Goal: Task Accomplishment & Management: Use online tool/utility

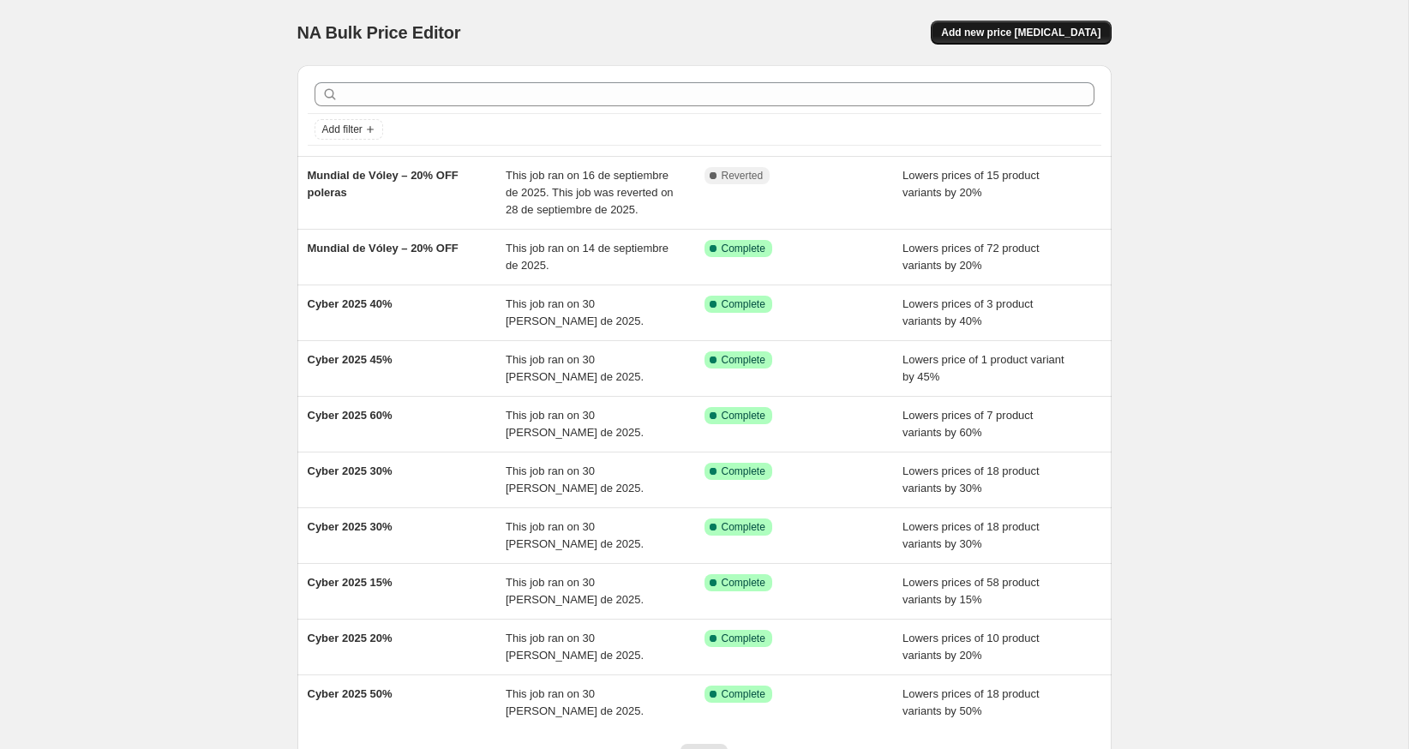
click at [984, 34] on span "Add new price [MEDICAL_DATA]" at bounding box center [1020, 33] width 159 height 14
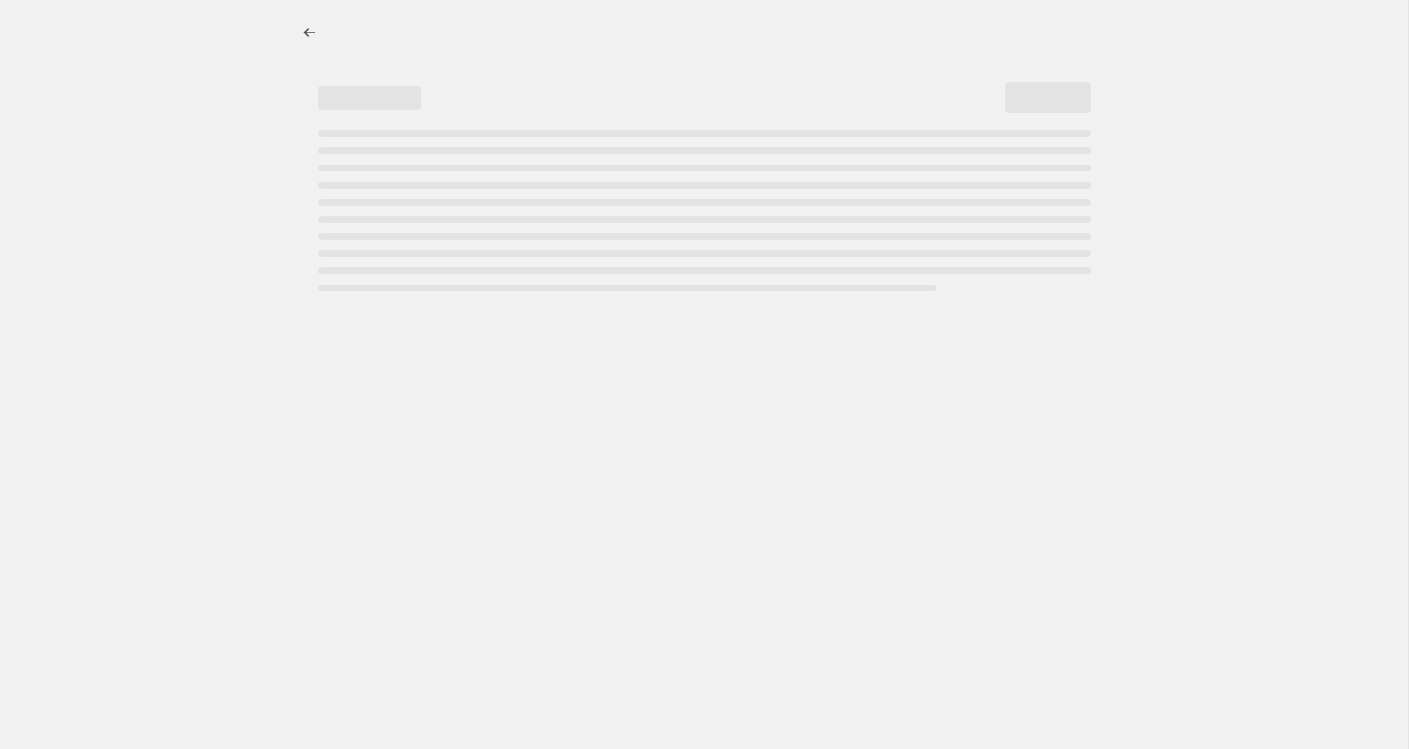
select select "percentage"
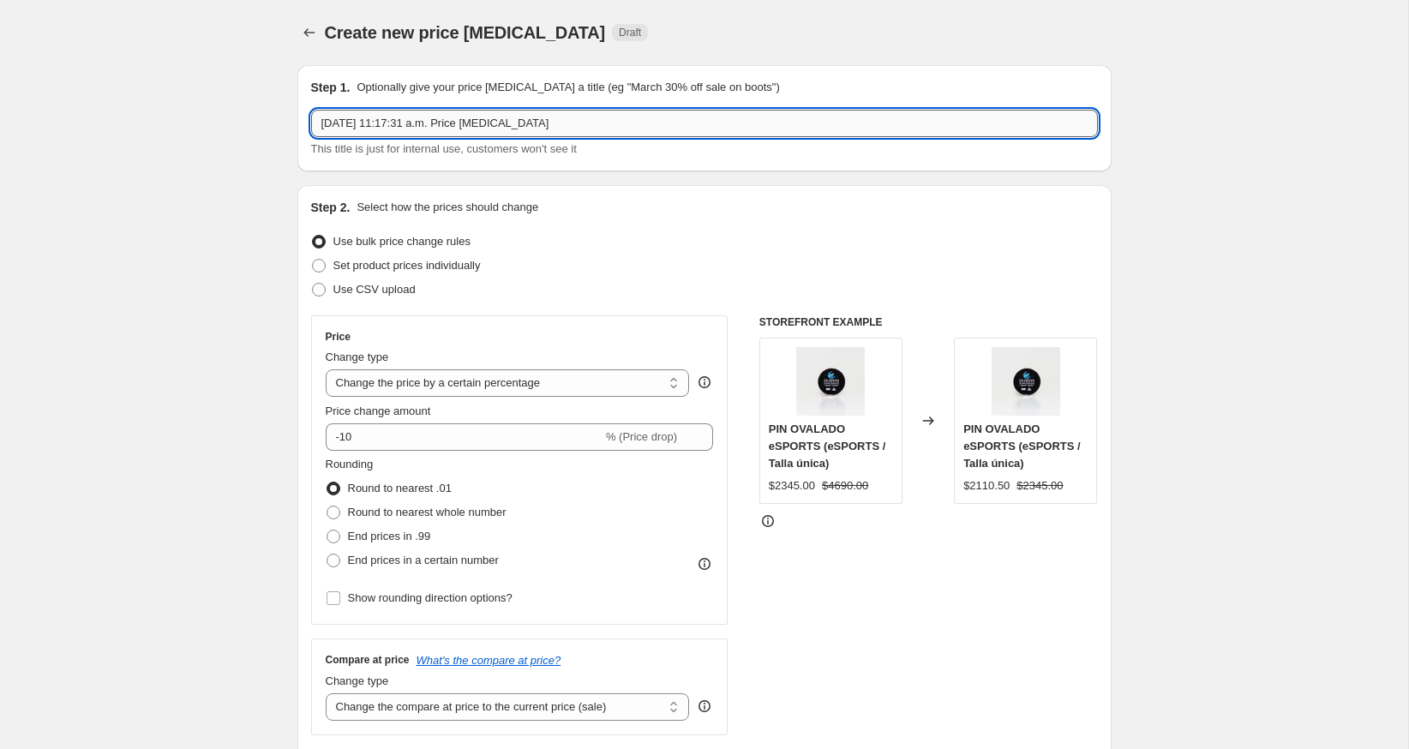
click at [496, 118] on input "[DATE] 11:17:31 a.m. Price [MEDICAL_DATA]" at bounding box center [704, 123] width 787 height 27
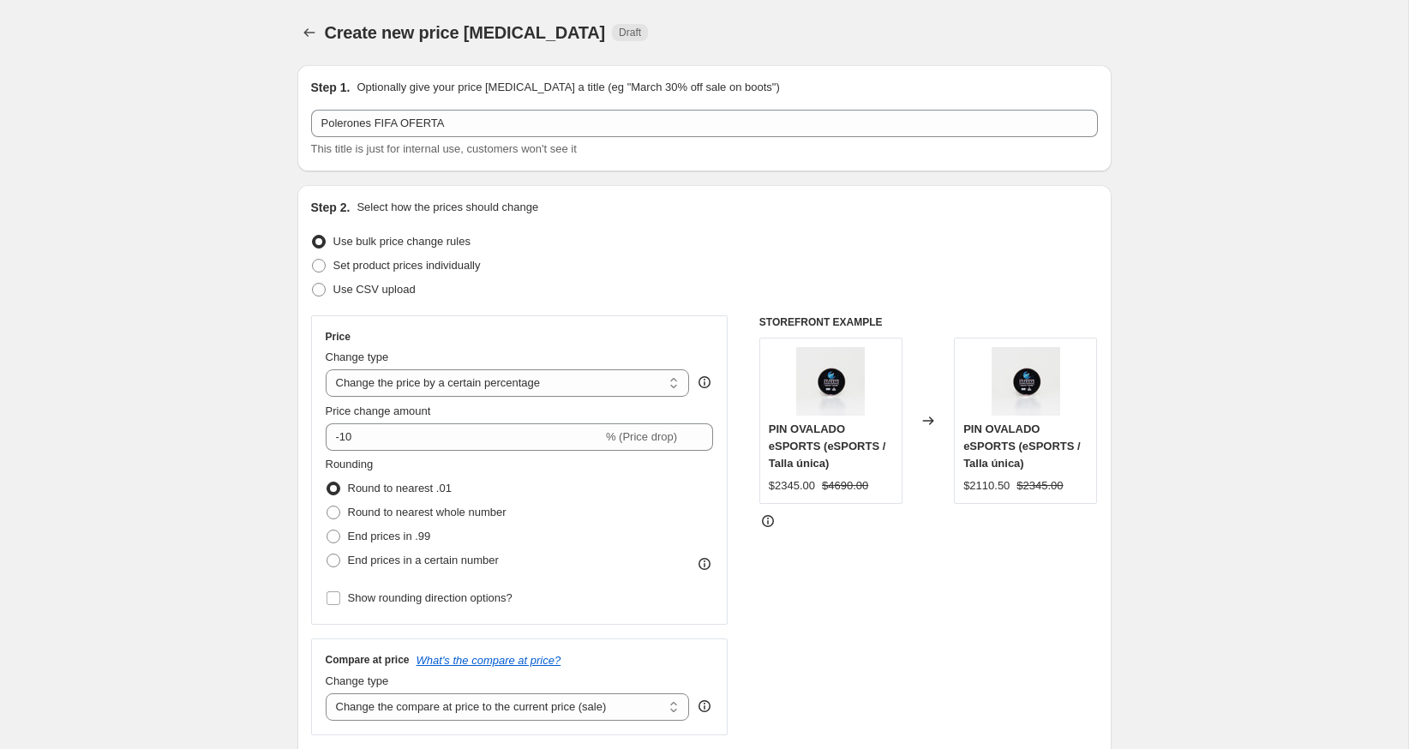
scroll to position [27, 0]
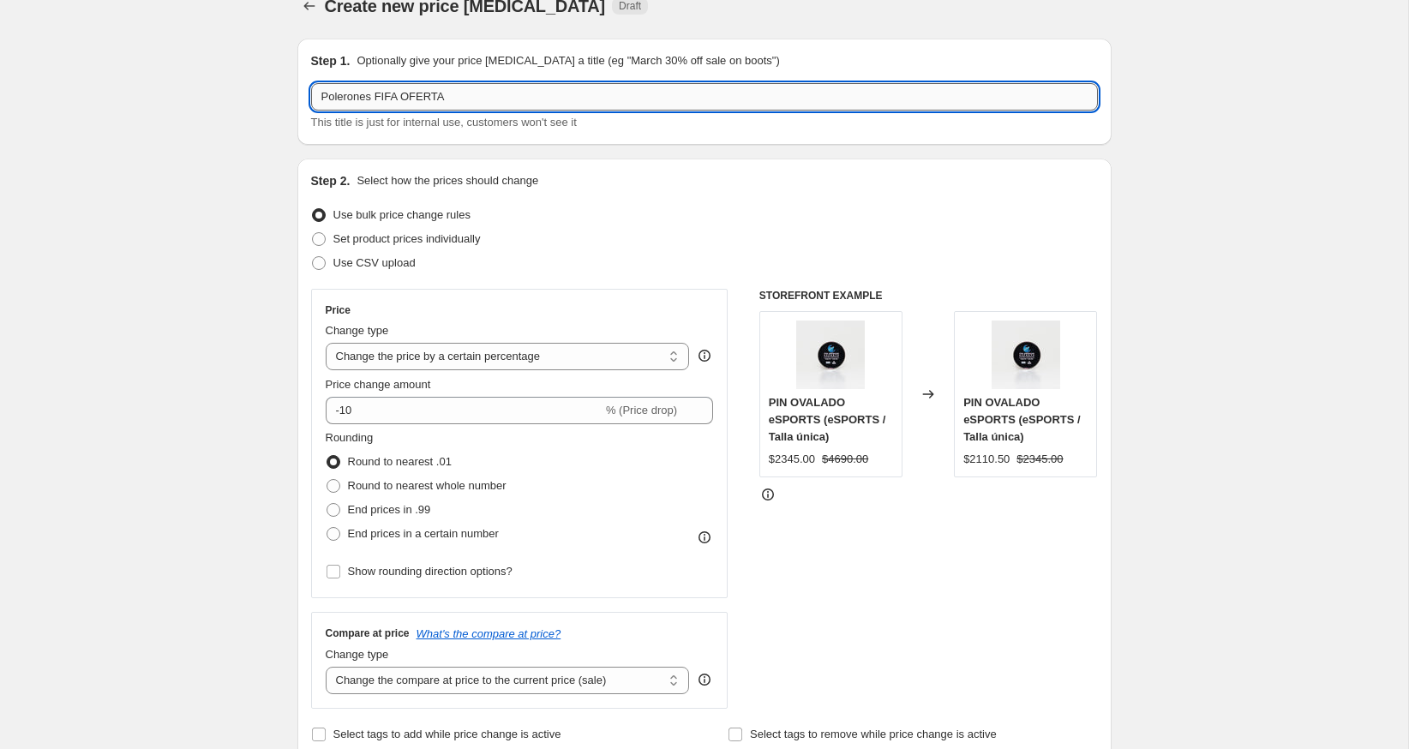
drag, startPoint x: 457, startPoint y: 87, endPoint x: 413, endPoint y: 99, distance: 45.1
click at [413, 99] on input "Polerones FIFA OFERTA" at bounding box center [704, 96] width 787 height 27
drag, startPoint x: 377, startPoint y: 99, endPoint x: 484, endPoint y: 99, distance: 107.1
click at [484, 99] on input "Polerones FIFA OFERTA" at bounding box center [704, 96] width 787 height 27
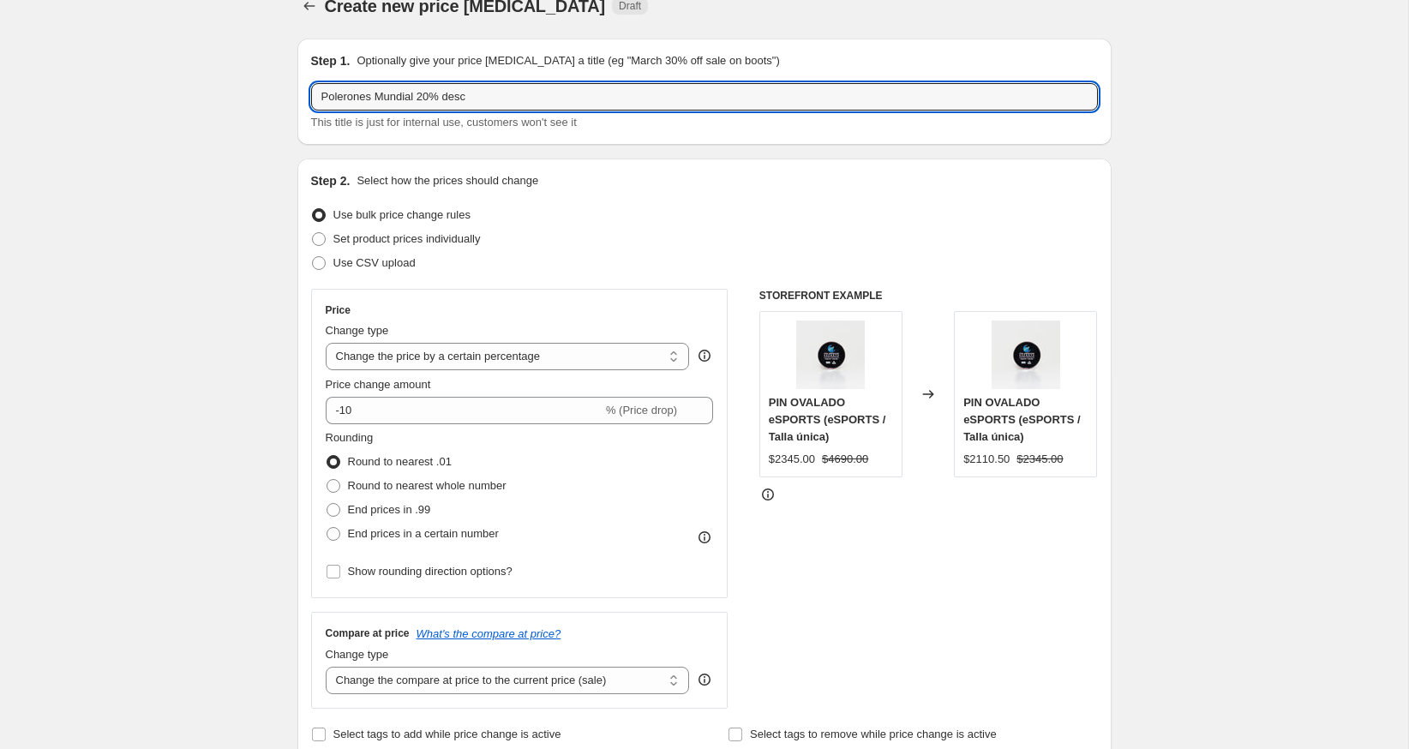
type input "Polerones Mundial 20% desc"
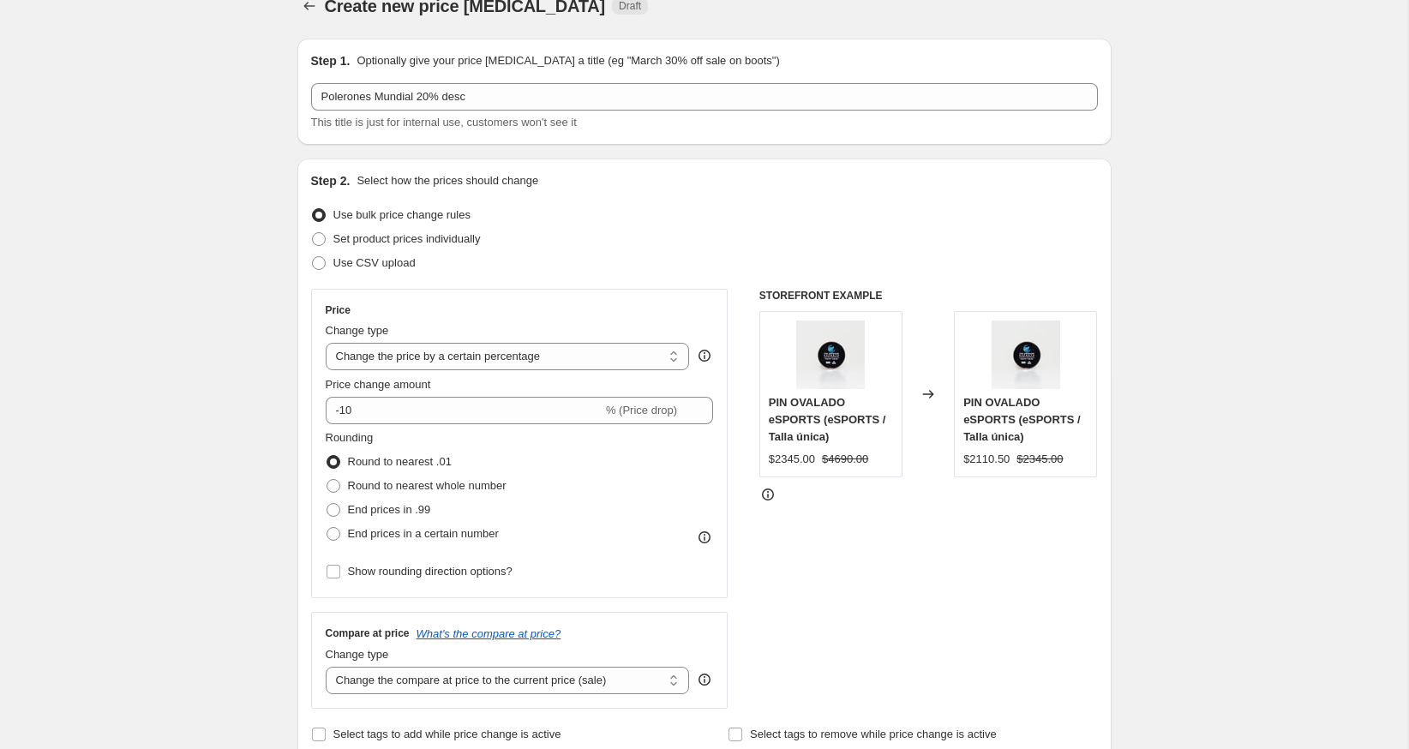
scroll to position [65, 0]
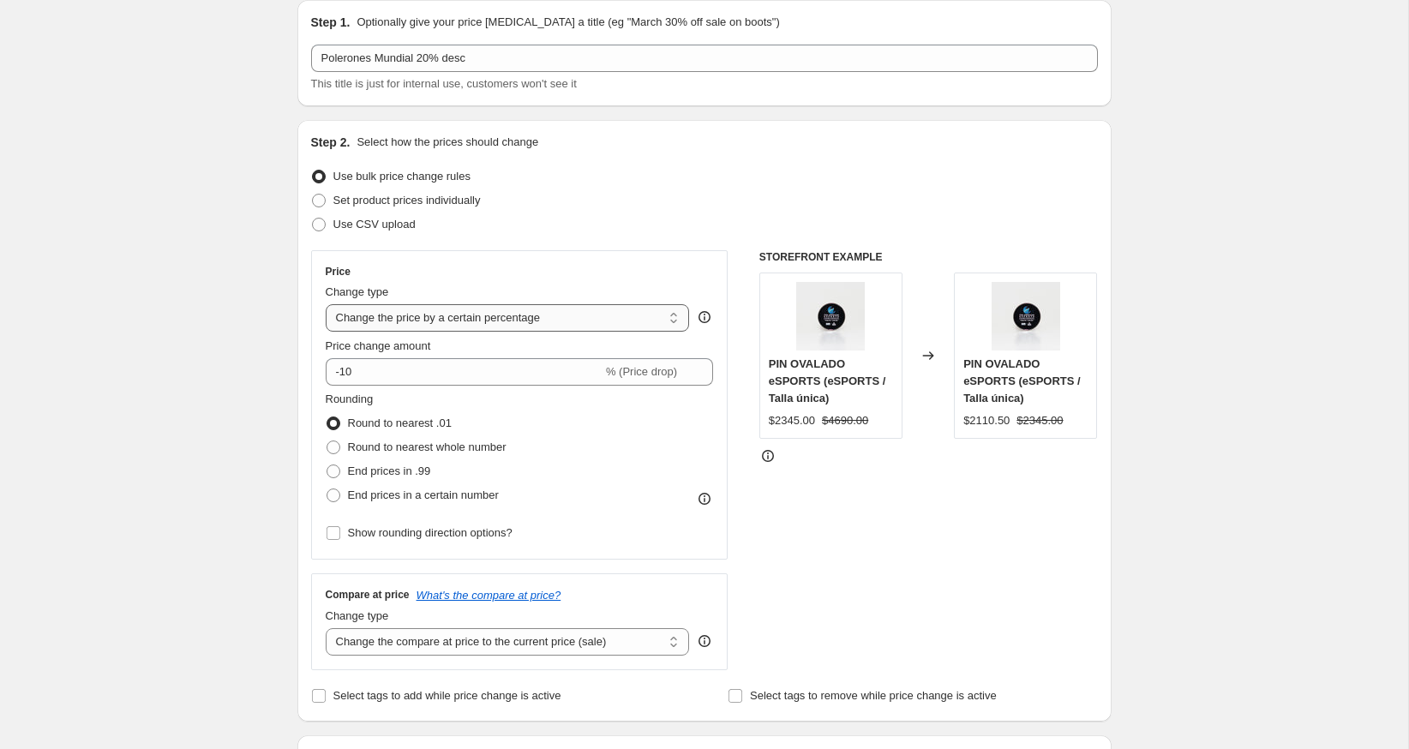
click at [345, 313] on select "Change the price to a certain amount Change the price by a certain amount Chang…" at bounding box center [508, 317] width 364 height 27
click at [367, 373] on input "-10" at bounding box center [464, 371] width 277 height 27
type input "-1"
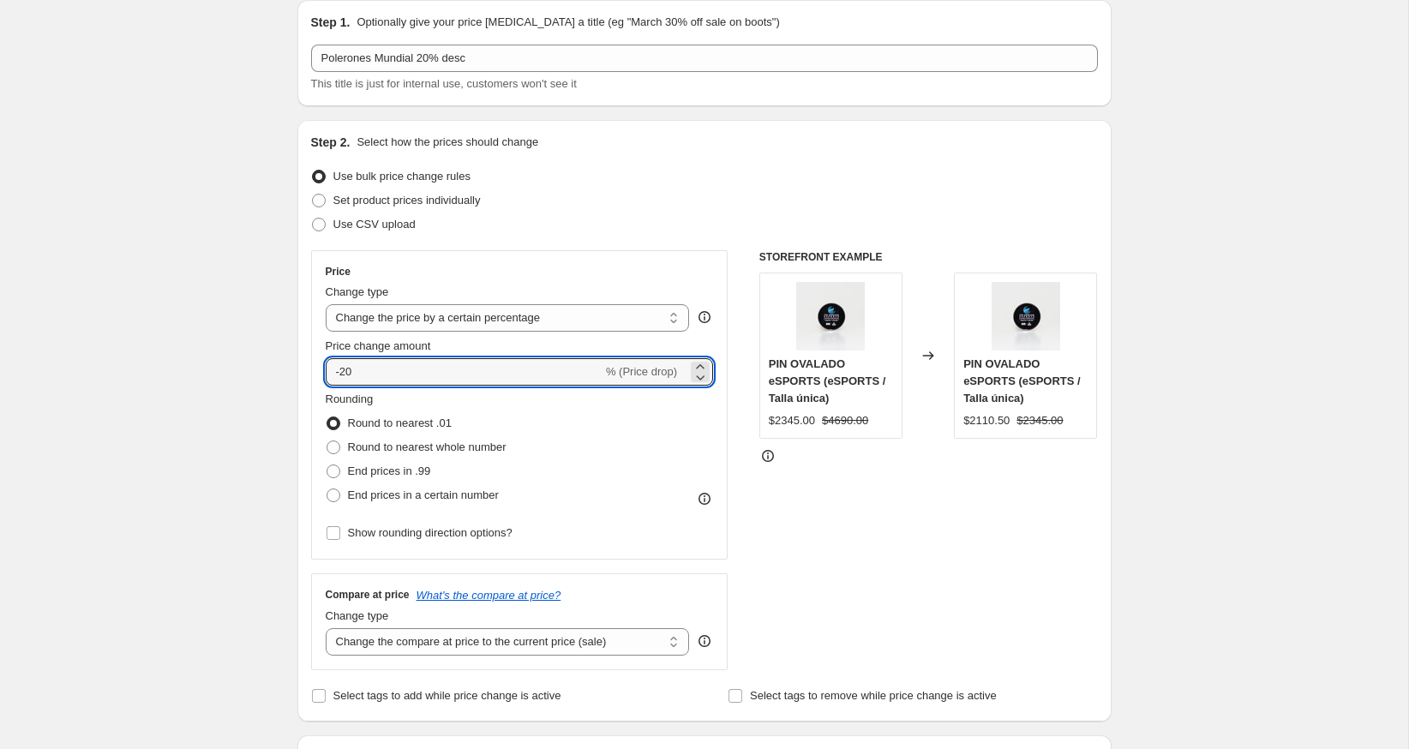
type input "-20"
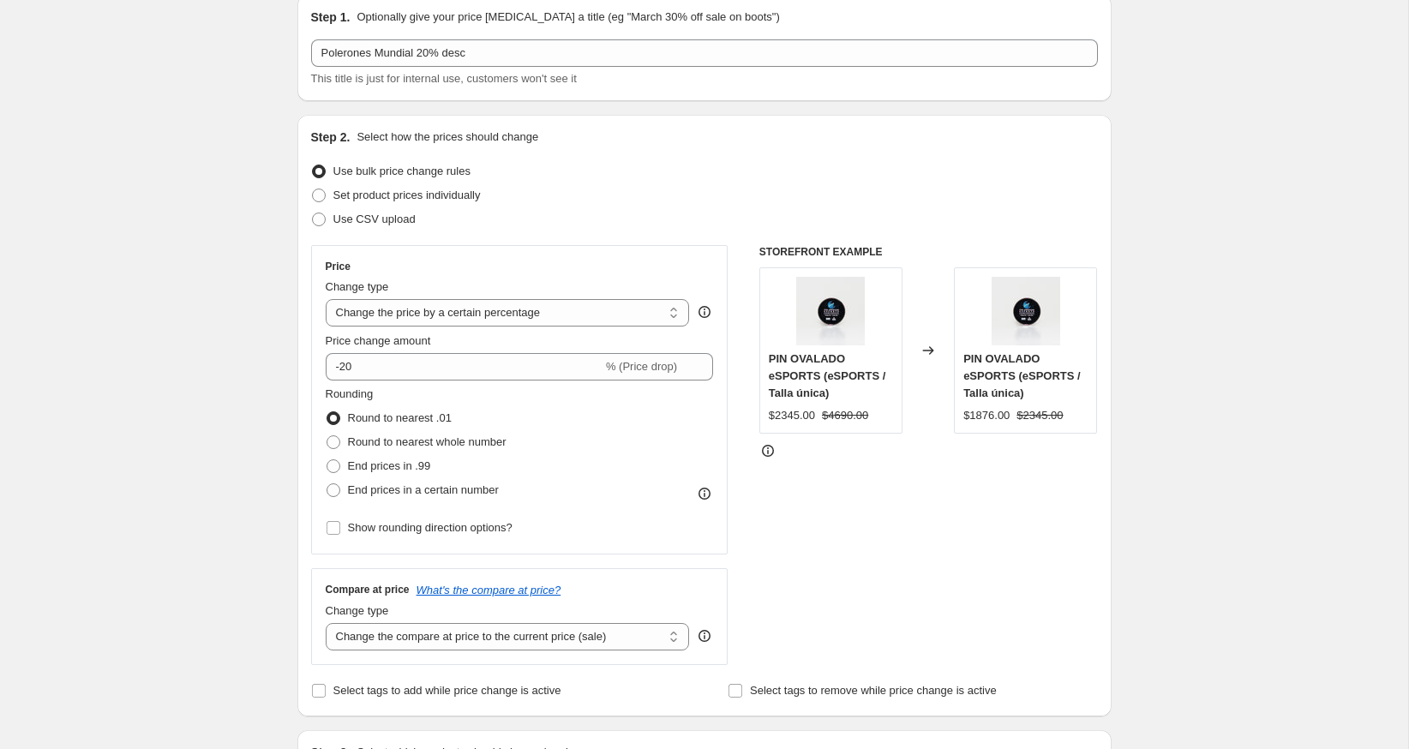
scroll to position [72, 0]
click at [366, 320] on select "Change the price to a certain amount Change the price by a certain amount Chang…" at bounding box center [508, 310] width 364 height 27
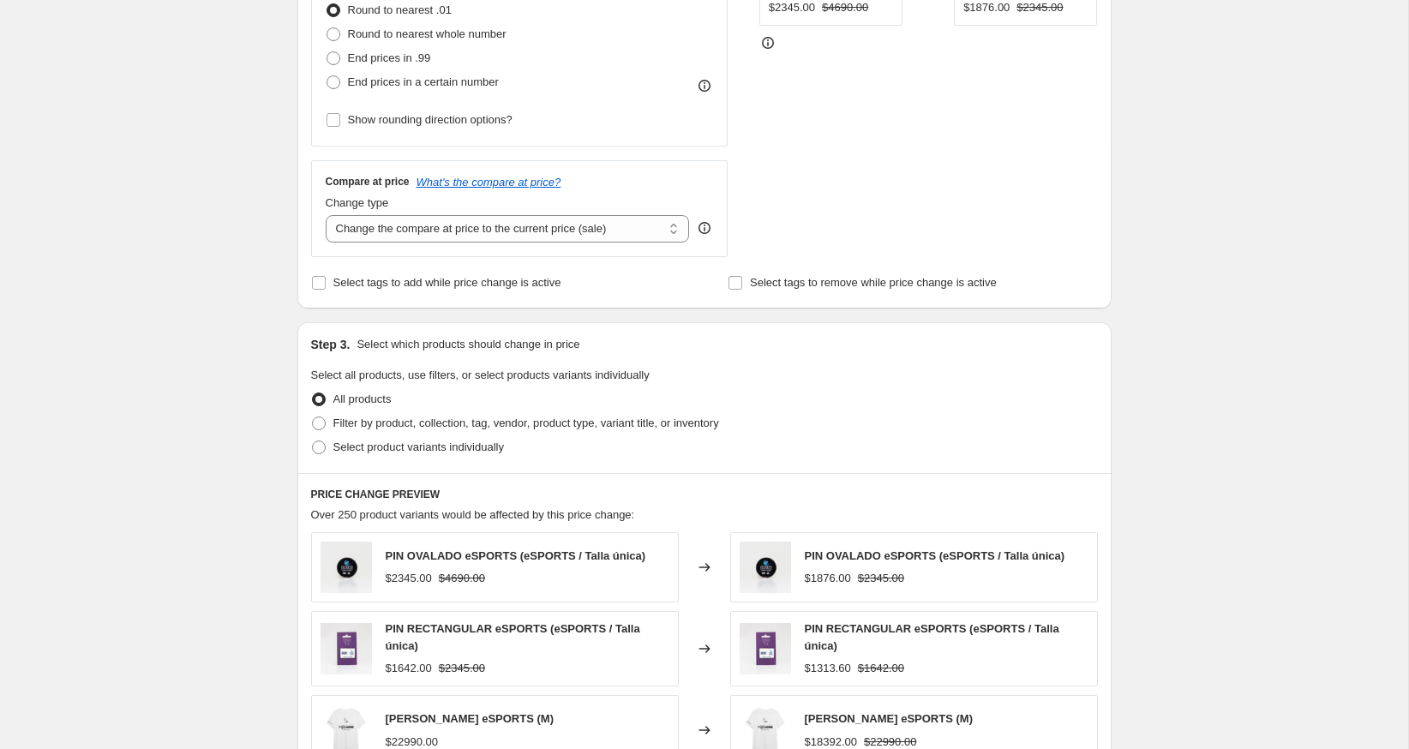
scroll to position [502, 0]
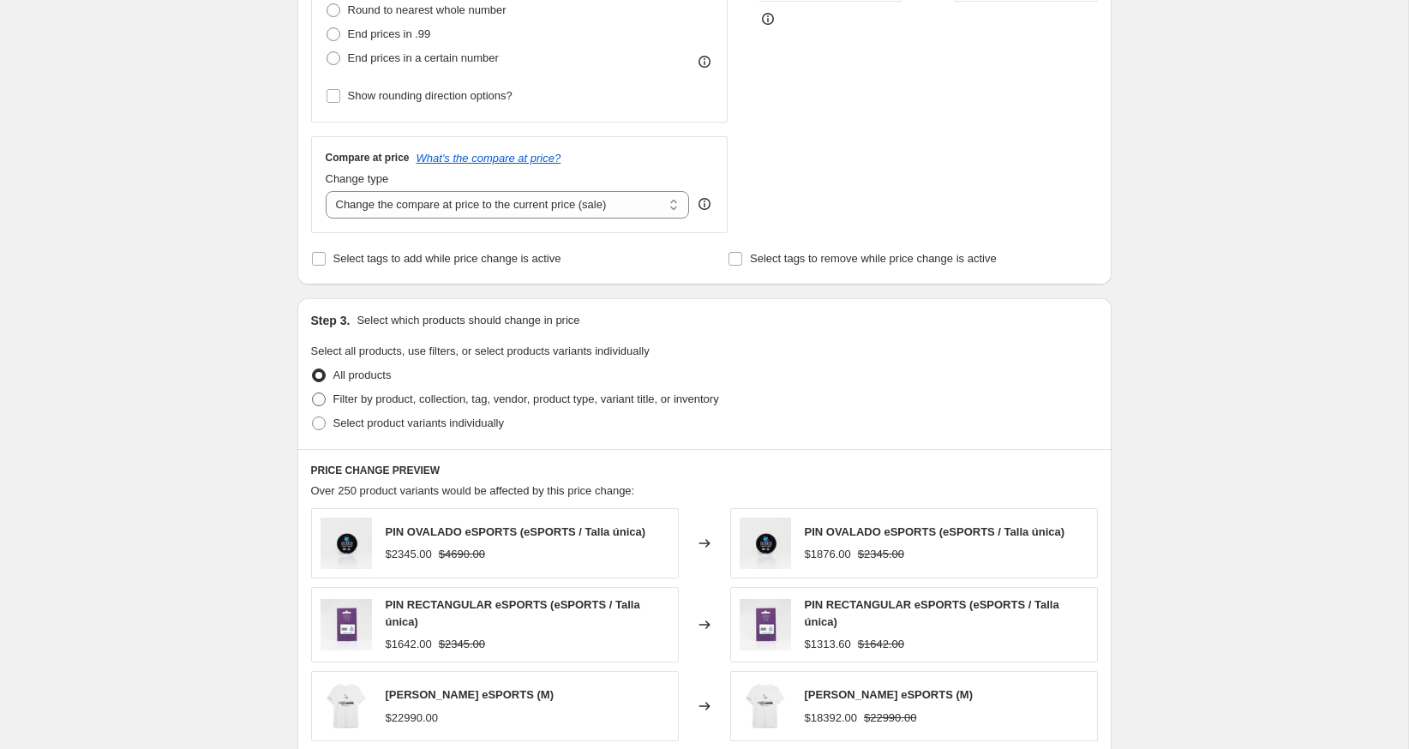
click at [316, 397] on span at bounding box center [319, 399] width 14 height 14
click at [313, 393] on input "Filter by product, collection, tag, vendor, product type, variant title, or inv…" at bounding box center [312, 392] width 1 height 1
radio input "true"
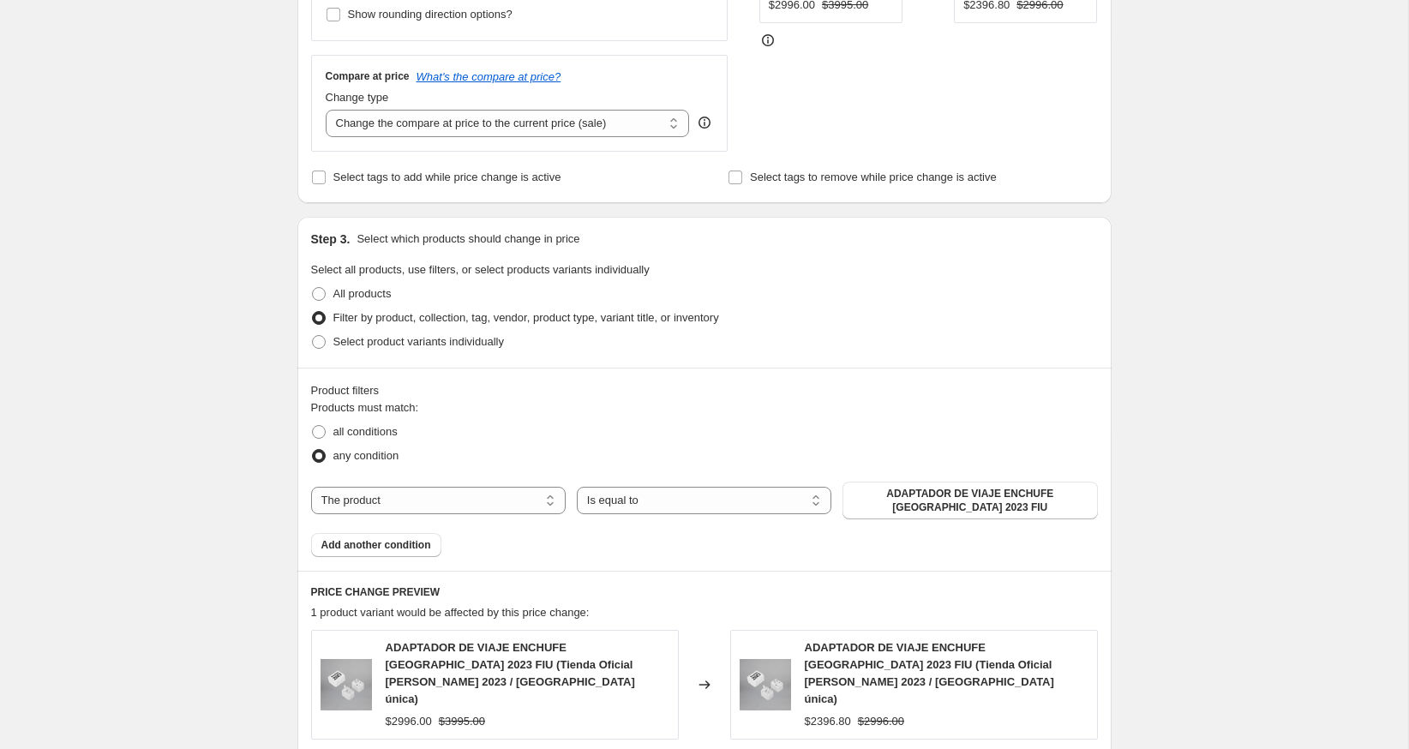
scroll to position [593, 0]
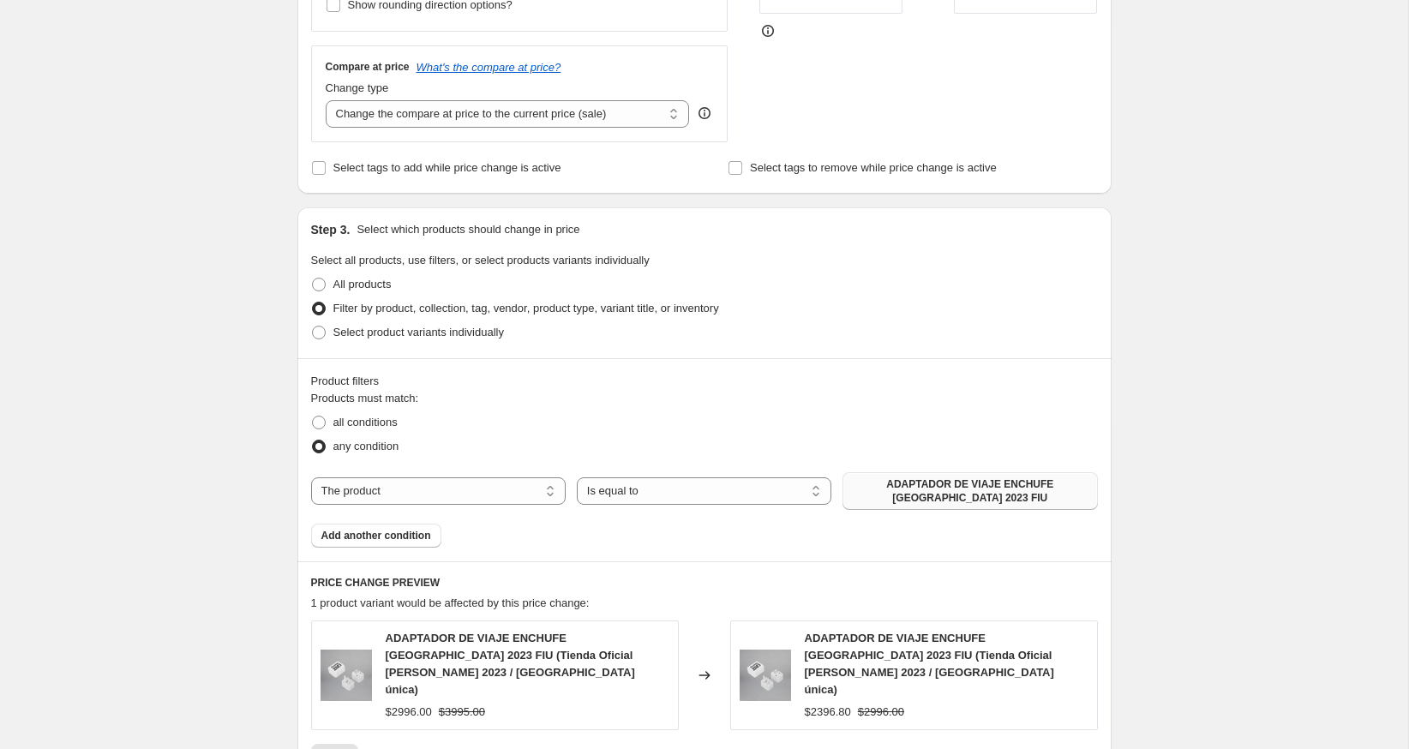
click at [910, 492] on span "ADAPTADOR DE VIAJE ENCHUFE [GEOGRAPHIC_DATA] 2023 FIU" at bounding box center [970, 490] width 234 height 27
click at [647, 488] on select "Is equal to Is not equal to" at bounding box center [704, 490] width 255 height 27
click at [503, 477] on select "The product The product's collection The product's tag The product's vendor The…" at bounding box center [438, 490] width 255 height 27
click at [356, 331] on span "Select product variants individually" at bounding box center [418, 332] width 171 height 13
click at [313, 326] on input "Select product variants individually" at bounding box center [312, 326] width 1 height 1
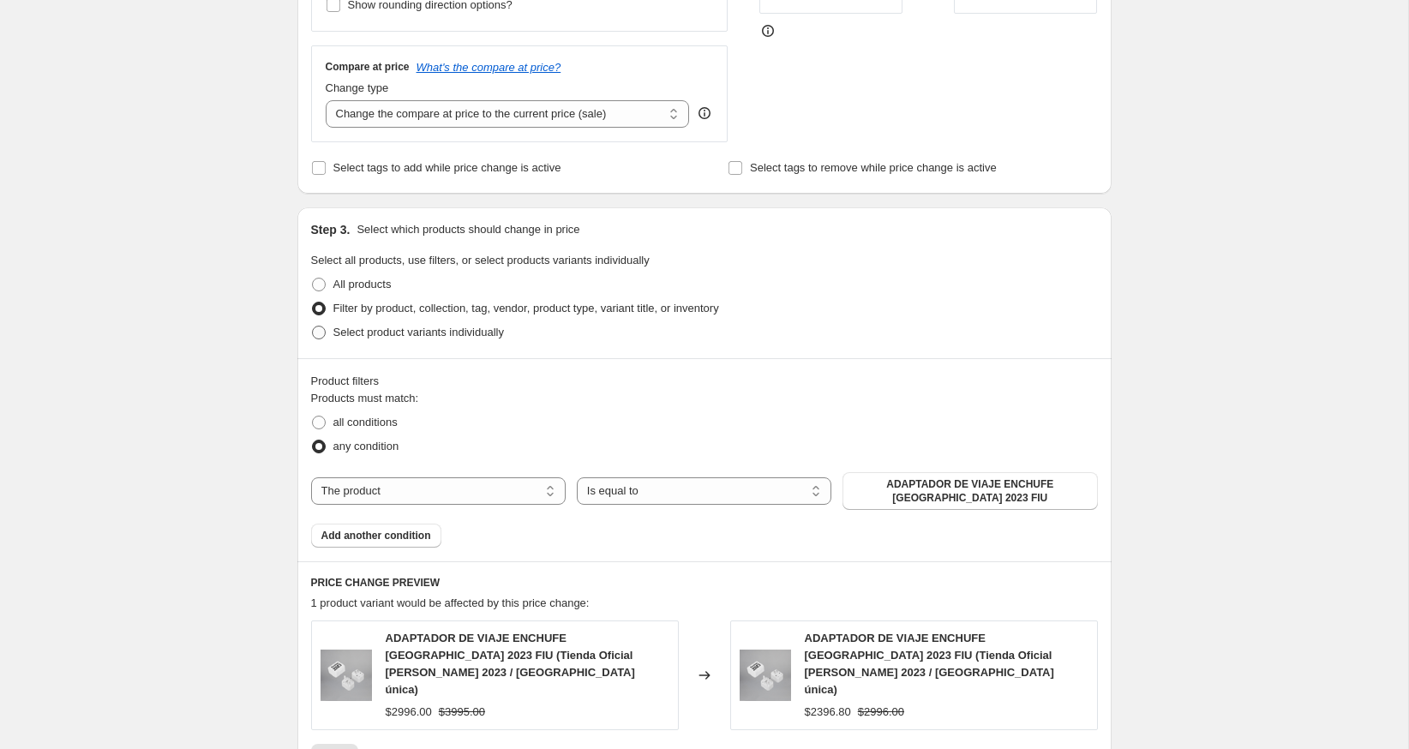
radio input "true"
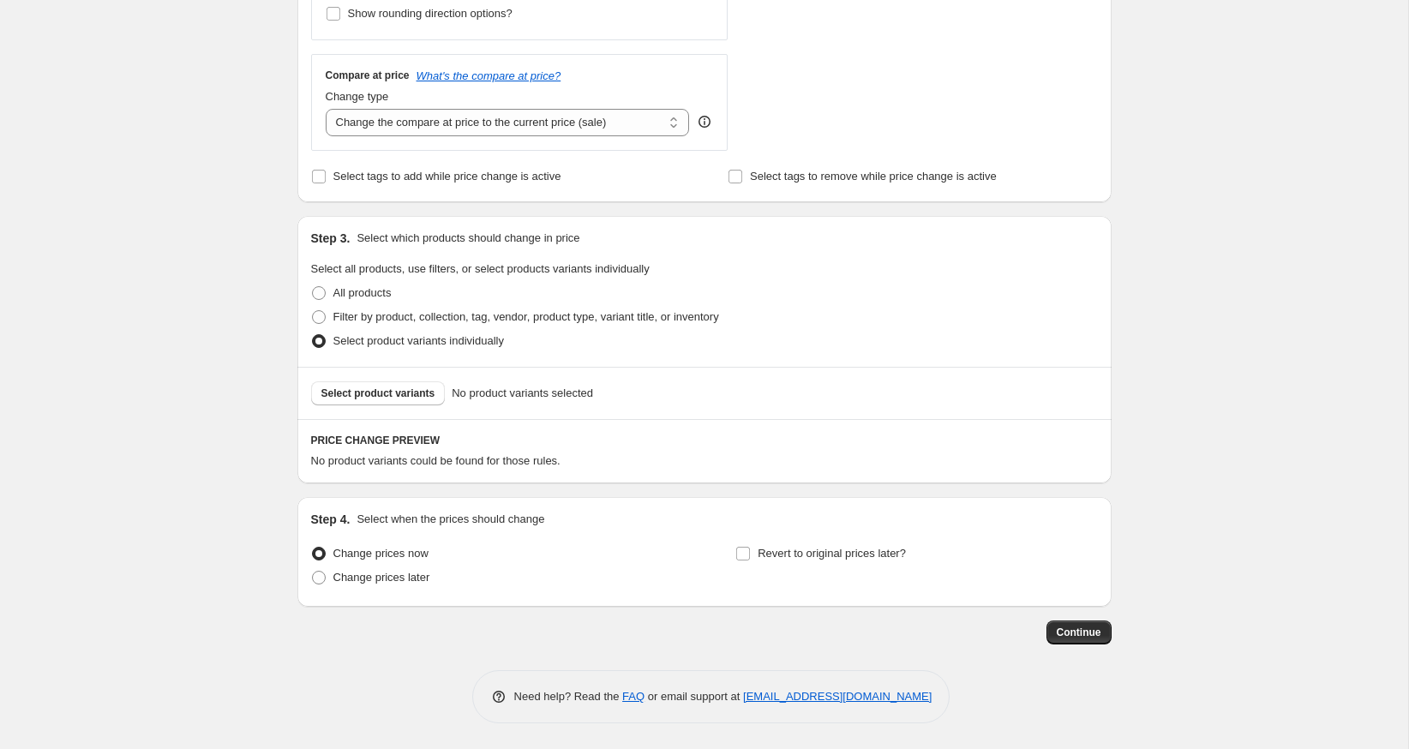
scroll to position [580, 0]
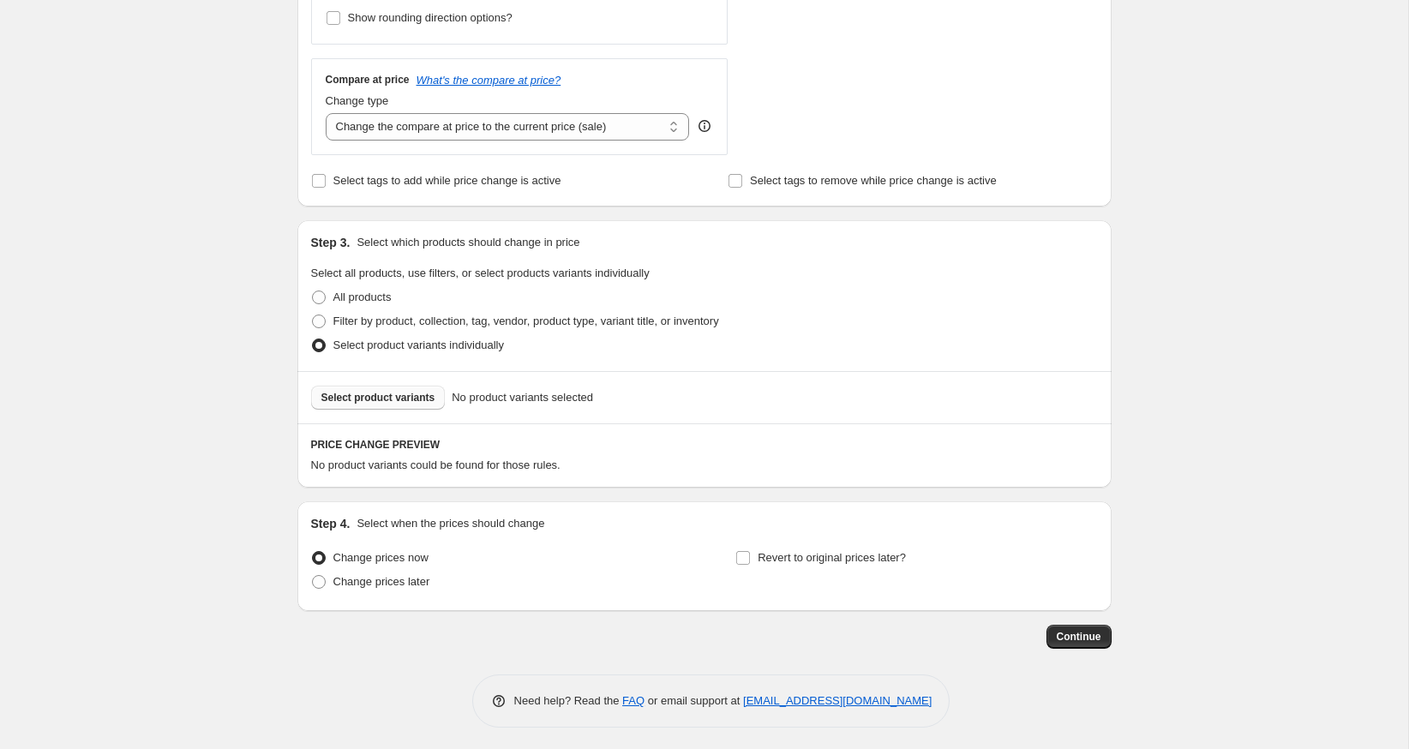
click at [383, 394] on span "Select product variants" at bounding box center [378, 398] width 114 height 14
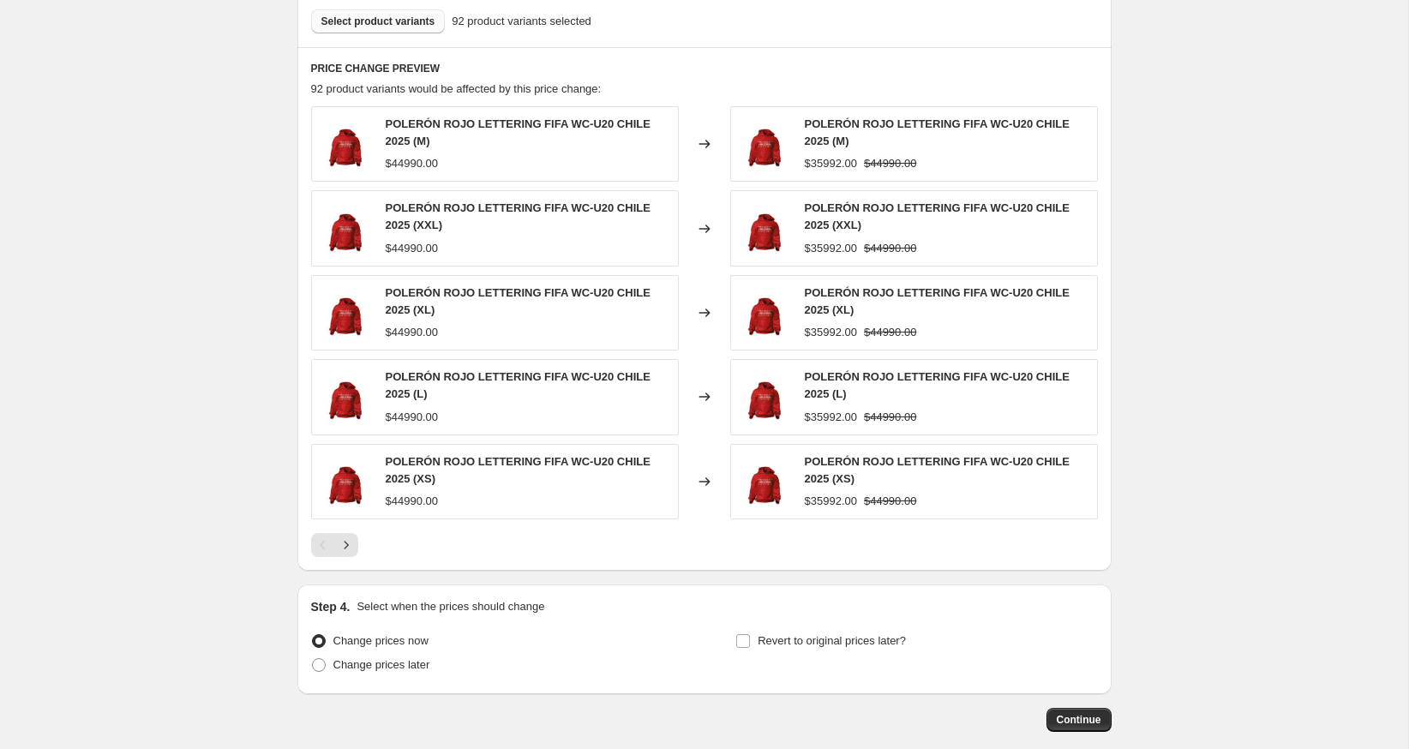
scroll to position [1036, 0]
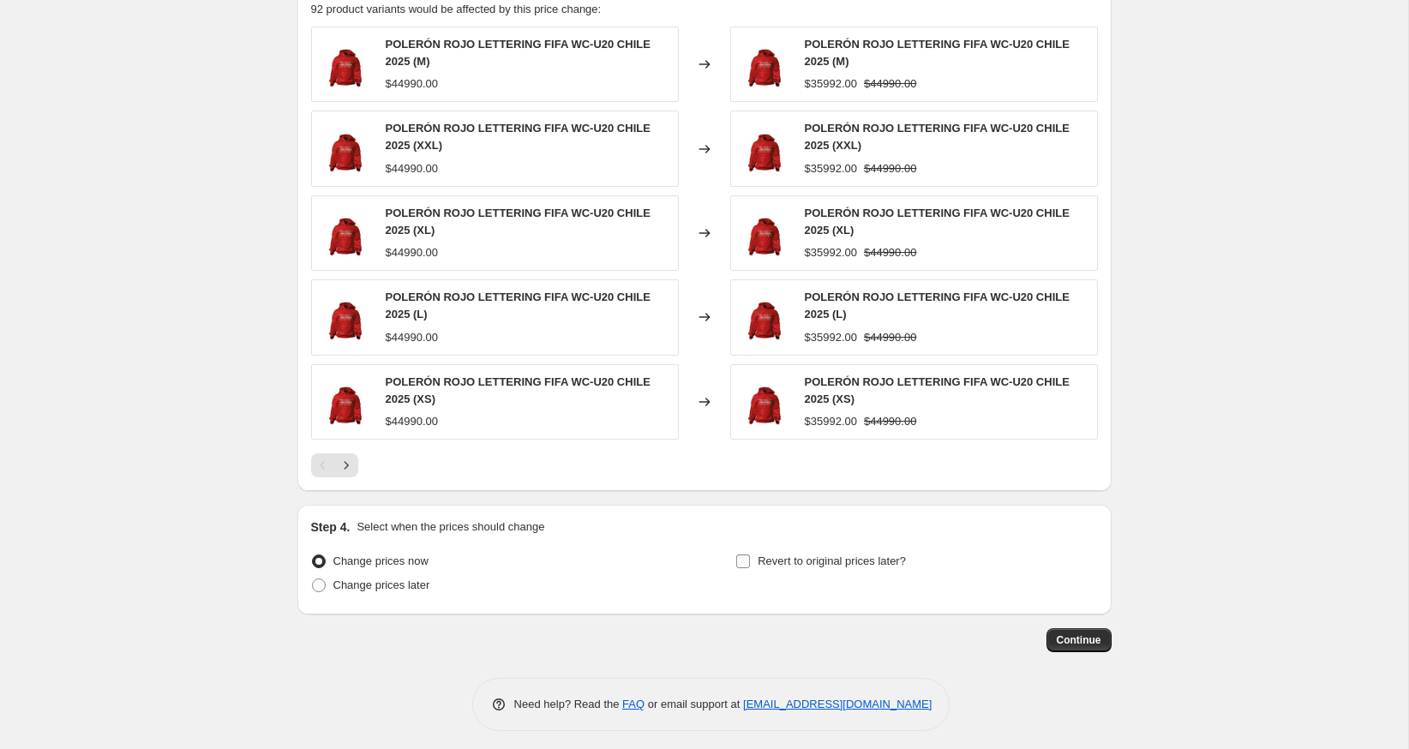
click at [753, 556] on label "Revert to original prices later?" at bounding box center [820, 561] width 171 height 24
click at [750, 556] on input "Revert to original prices later?" at bounding box center [743, 561] width 14 height 14
checkbox input "true"
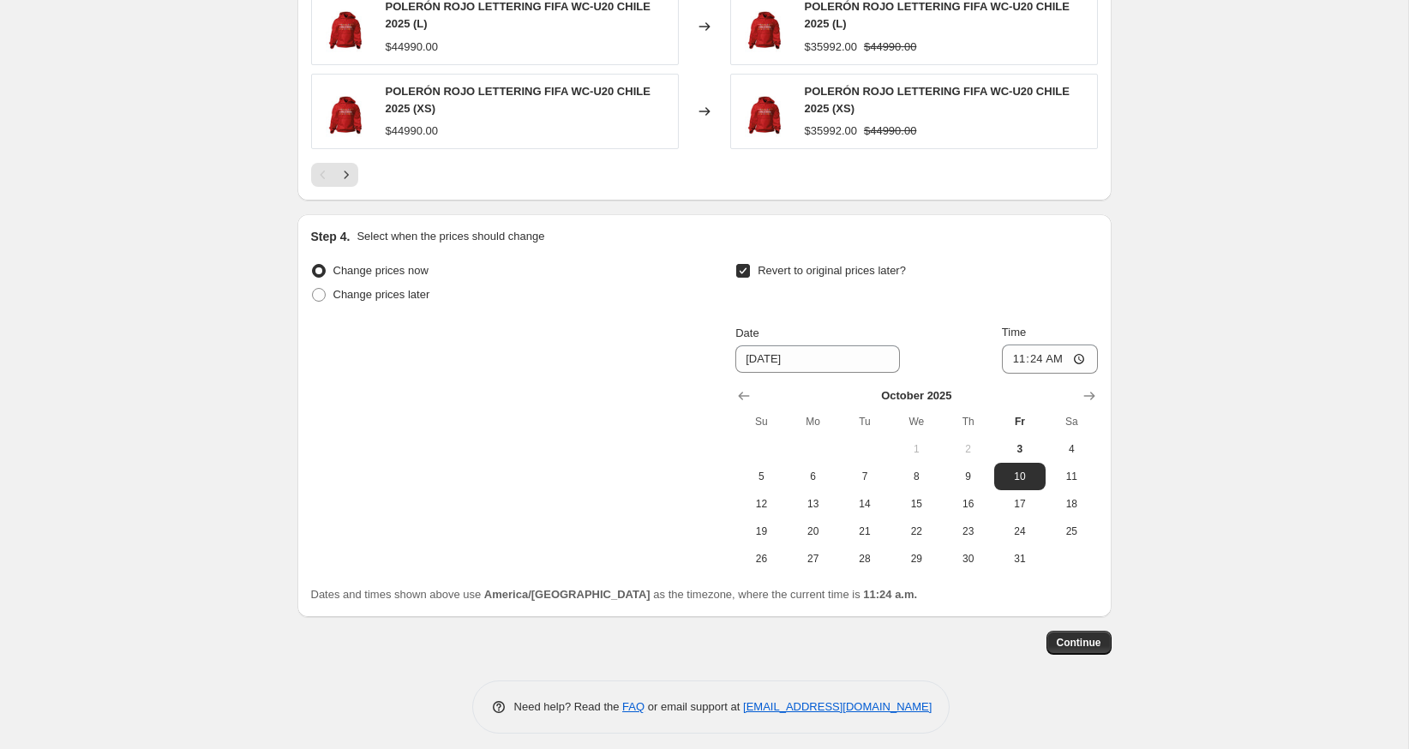
scroll to position [1329, 0]
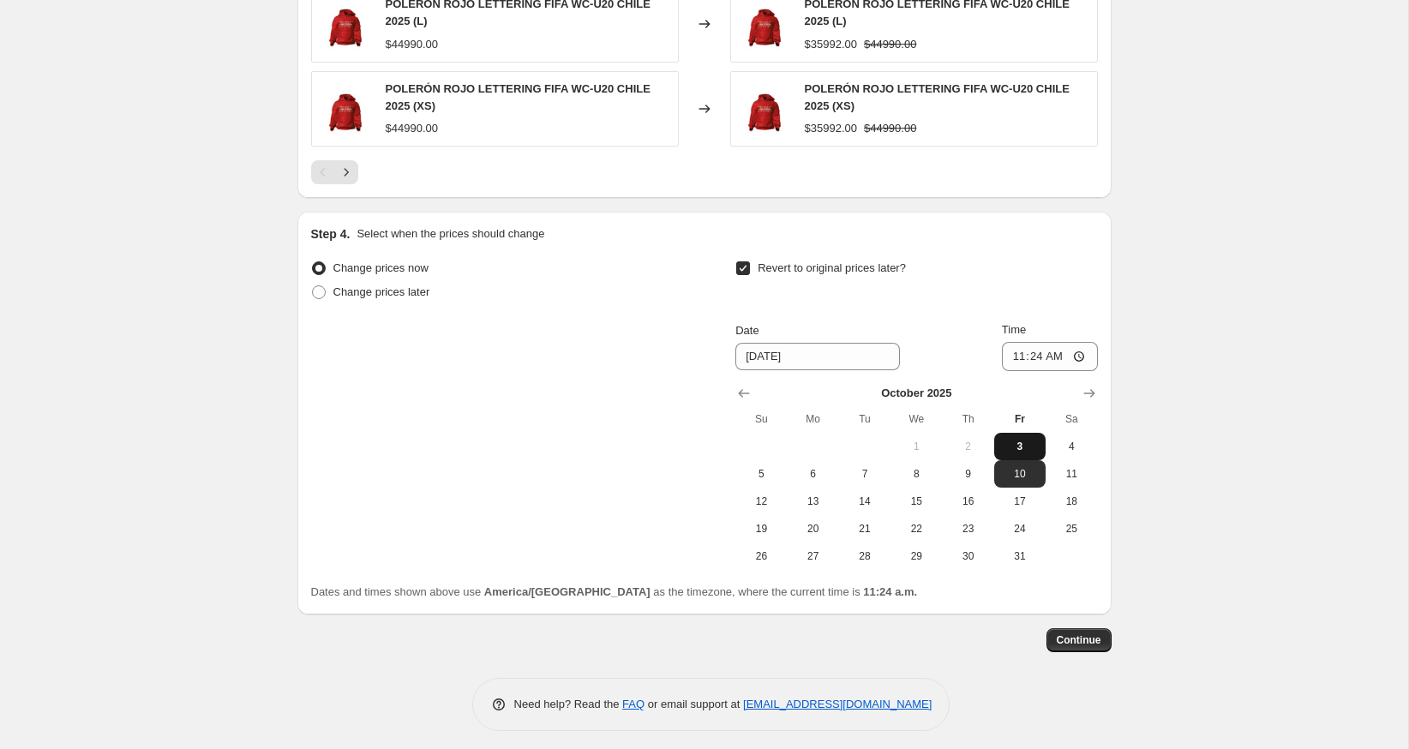
click at [1017, 440] on span "3" at bounding box center [1020, 447] width 38 height 14
type input "[DATE]"
click at [1041, 352] on input "11:24" at bounding box center [1050, 356] width 96 height 29
click at [1027, 352] on input "11:24" at bounding box center [1050, 356] width 96 height 29
click at [1015, 354] on input "11:24" at bounding box center [1050, 356] width 96 height 29
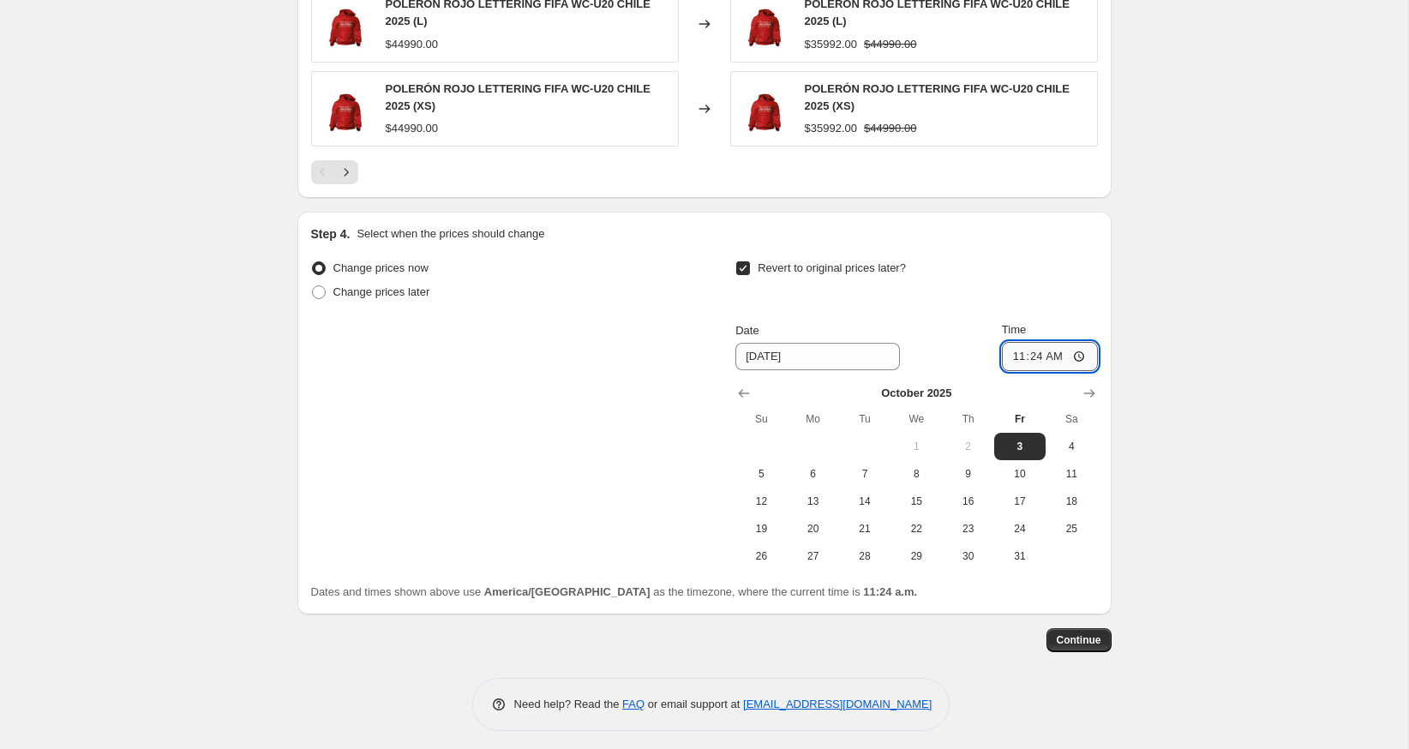
click at [1011, 353] on input "11:24" at bounding box center [1050, 356] width 96 height 29
click at [1015, 355] on input "02:04" at bounding box center [1050, 356] width 96 height 29
type input "23:59"
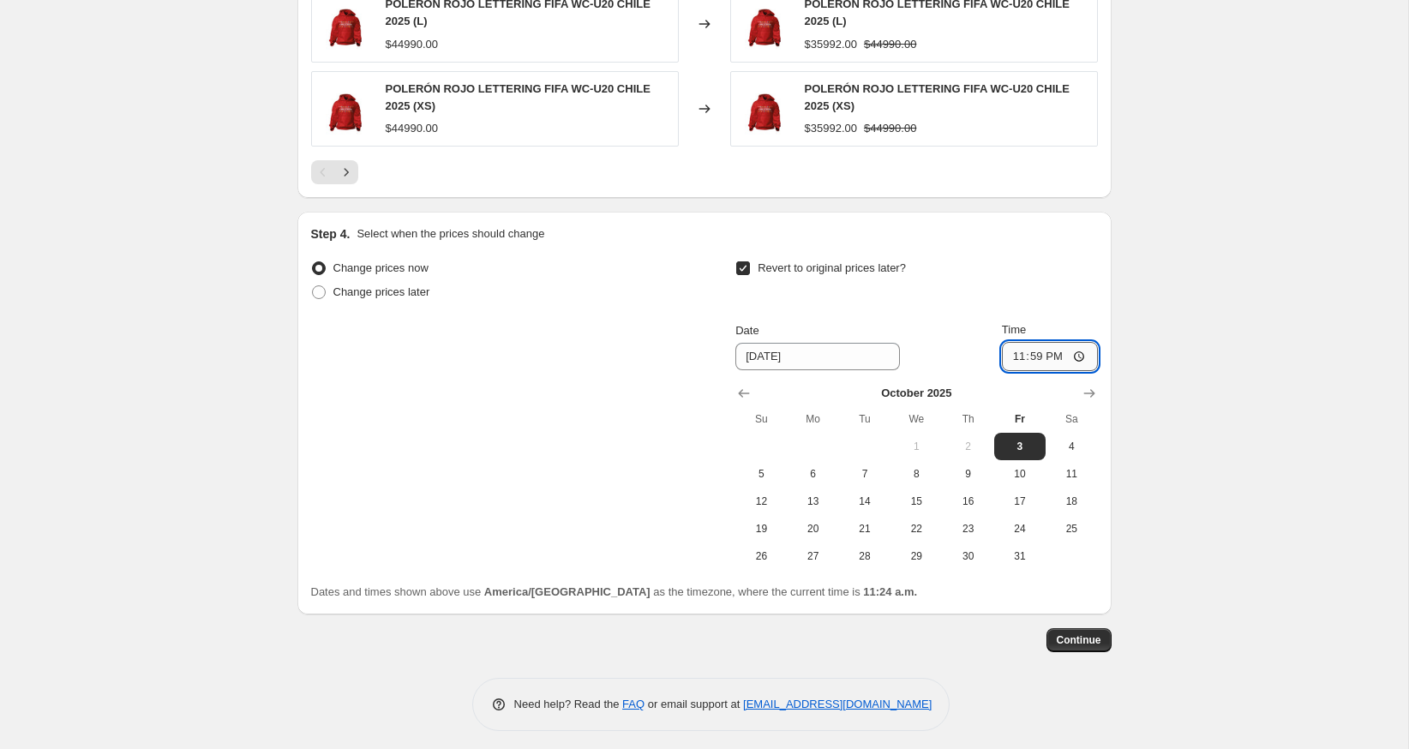
click at [1080, 348] on input "23:59" at bounding box center [1050, 356] width 96 height 29
click at [685, 589] on span "Dates and times shown above use America/[GEOGRAPHIC_DATA] as the timezone, wher…" at bounding box center [614, 591] width 607 height 13
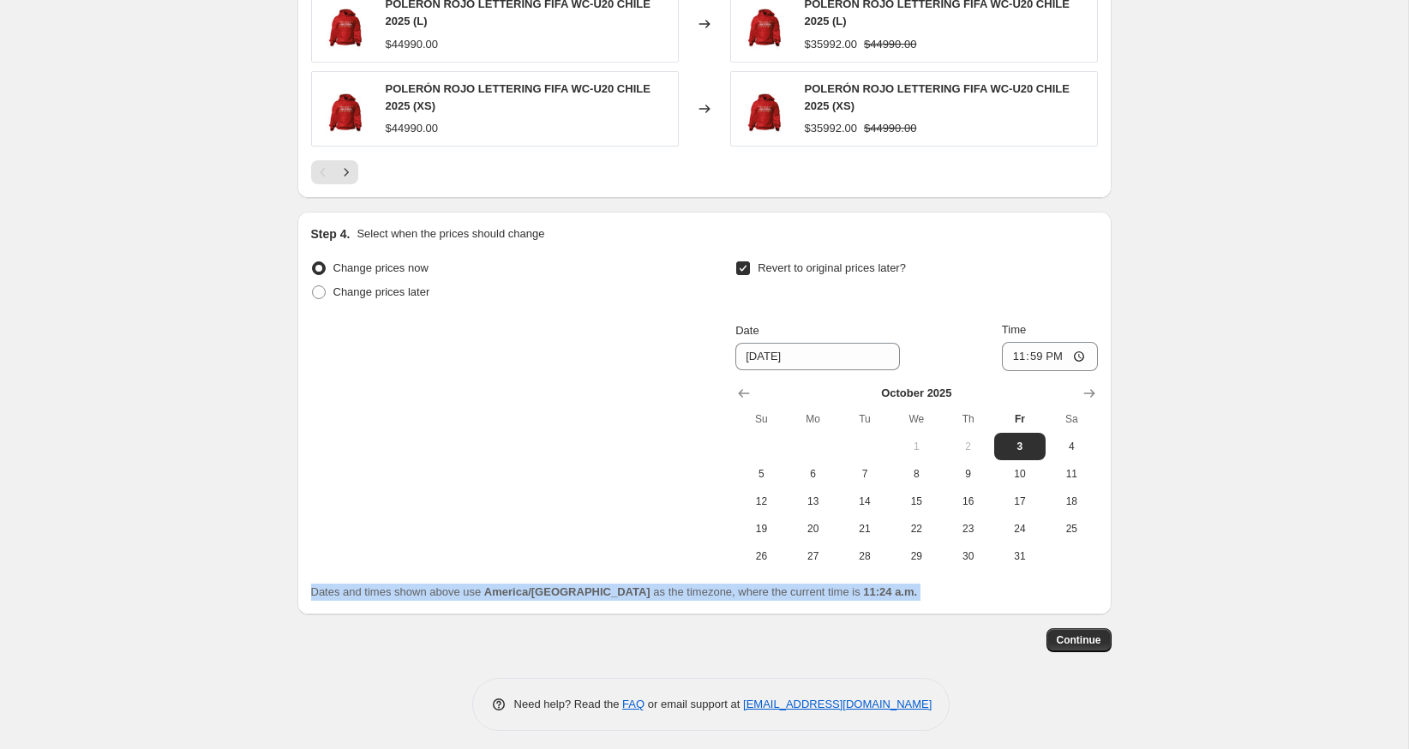
click at [685, 589] on span "Dates and times shown above use America/[GEOGRAPHIC_DATA] as the timezone, wher…" at bounding box center [614, 591] width 607 height 13
click at [695, 604] on div "Step 4. Select when the prices should change Change prices now Change prices la…" at bounding box center [704, 413] width 814 height 403
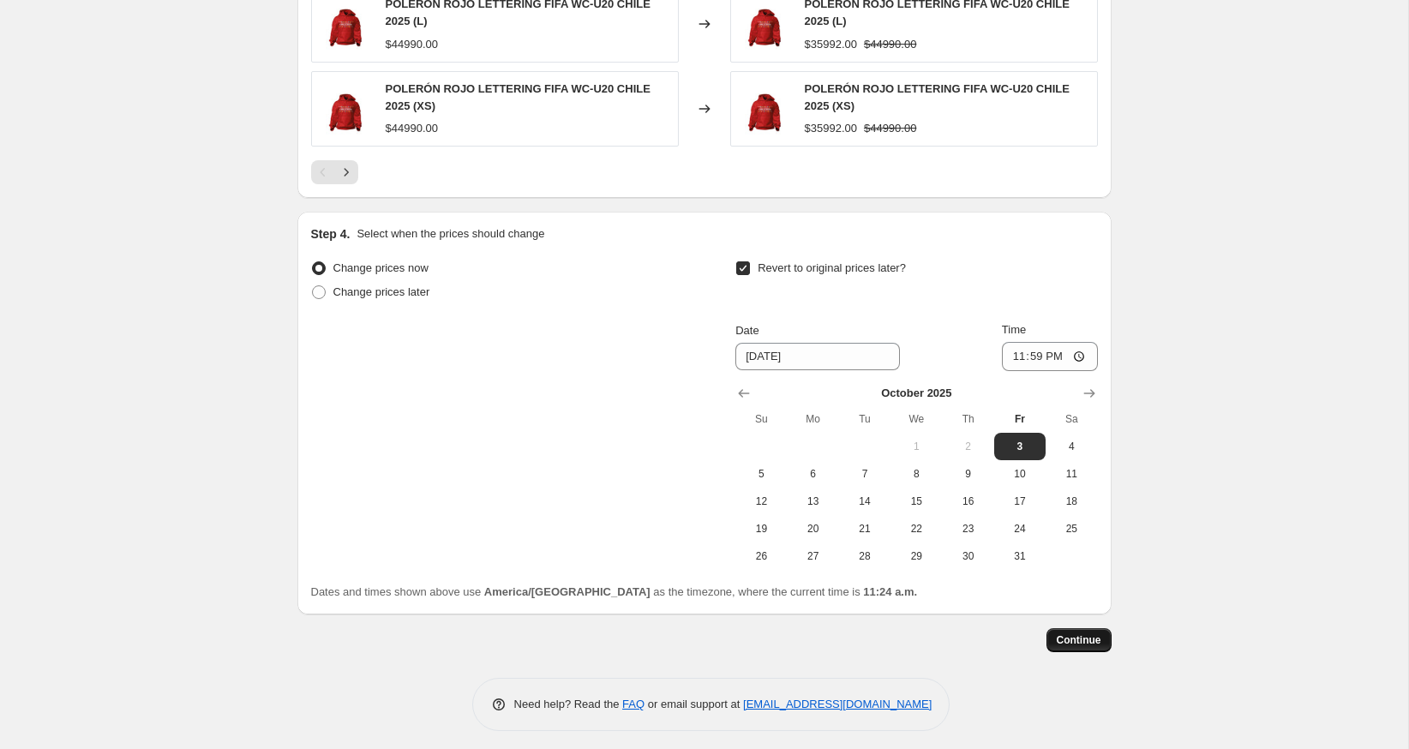
click at [1064, 636] on span "Continue" at bounding box center [1079, 640] width 45 height 14
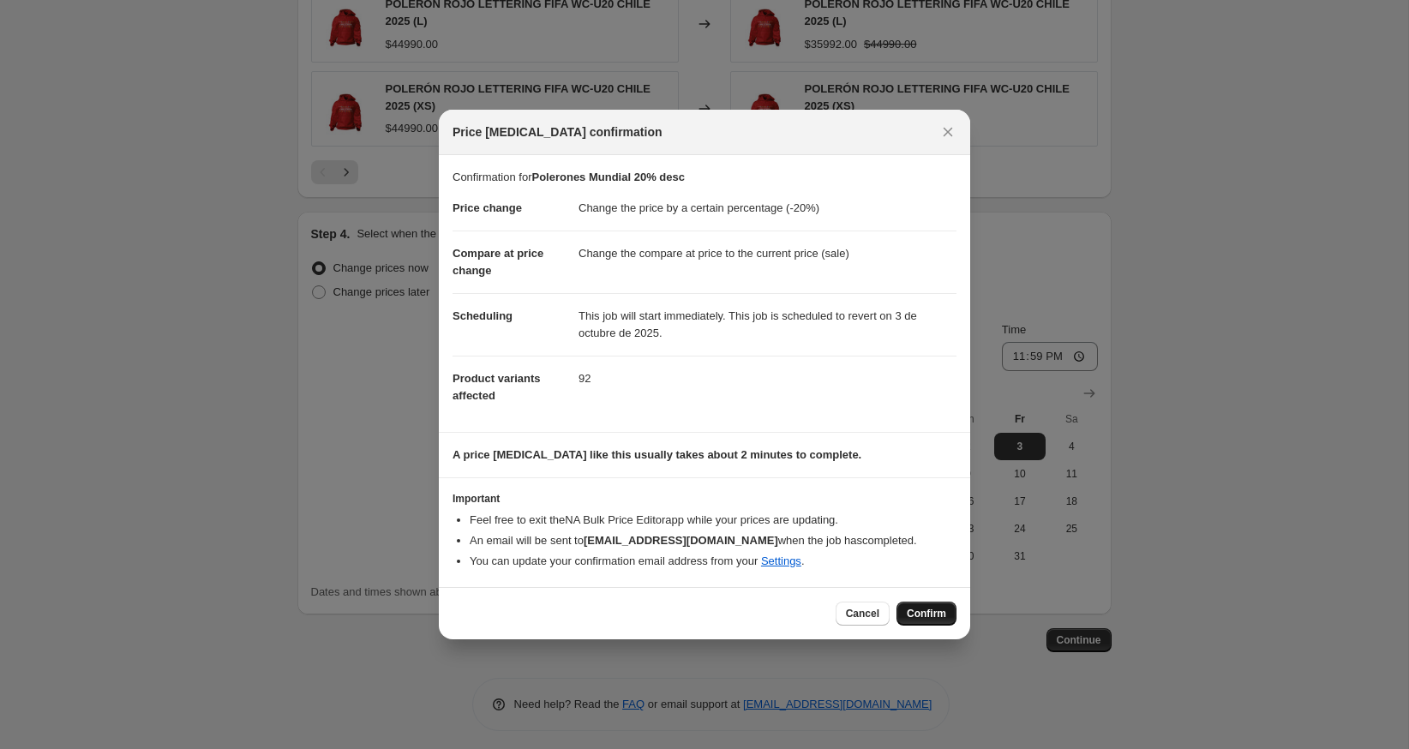
click at [933, 607] on span "Confirm" at bounding box center [926, 614] width 39 height 14
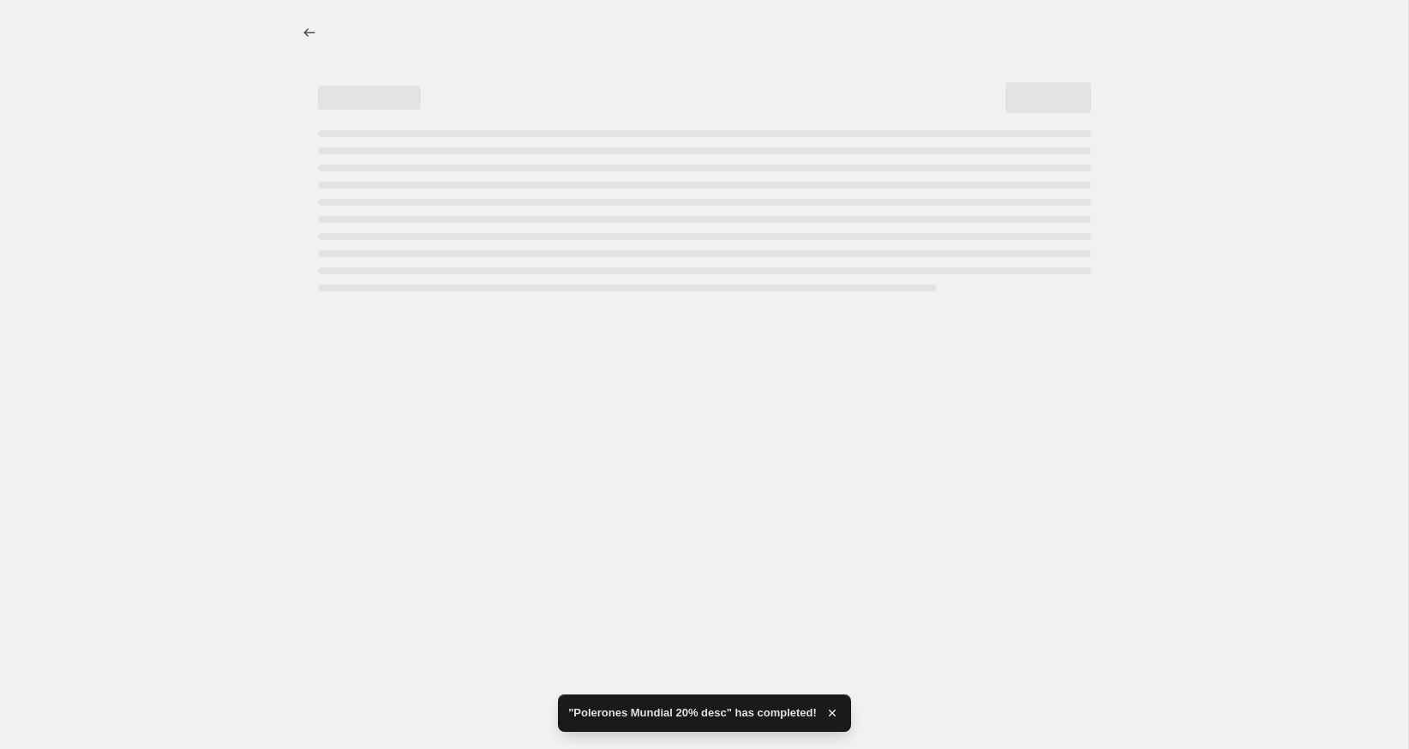
select select "percentage"
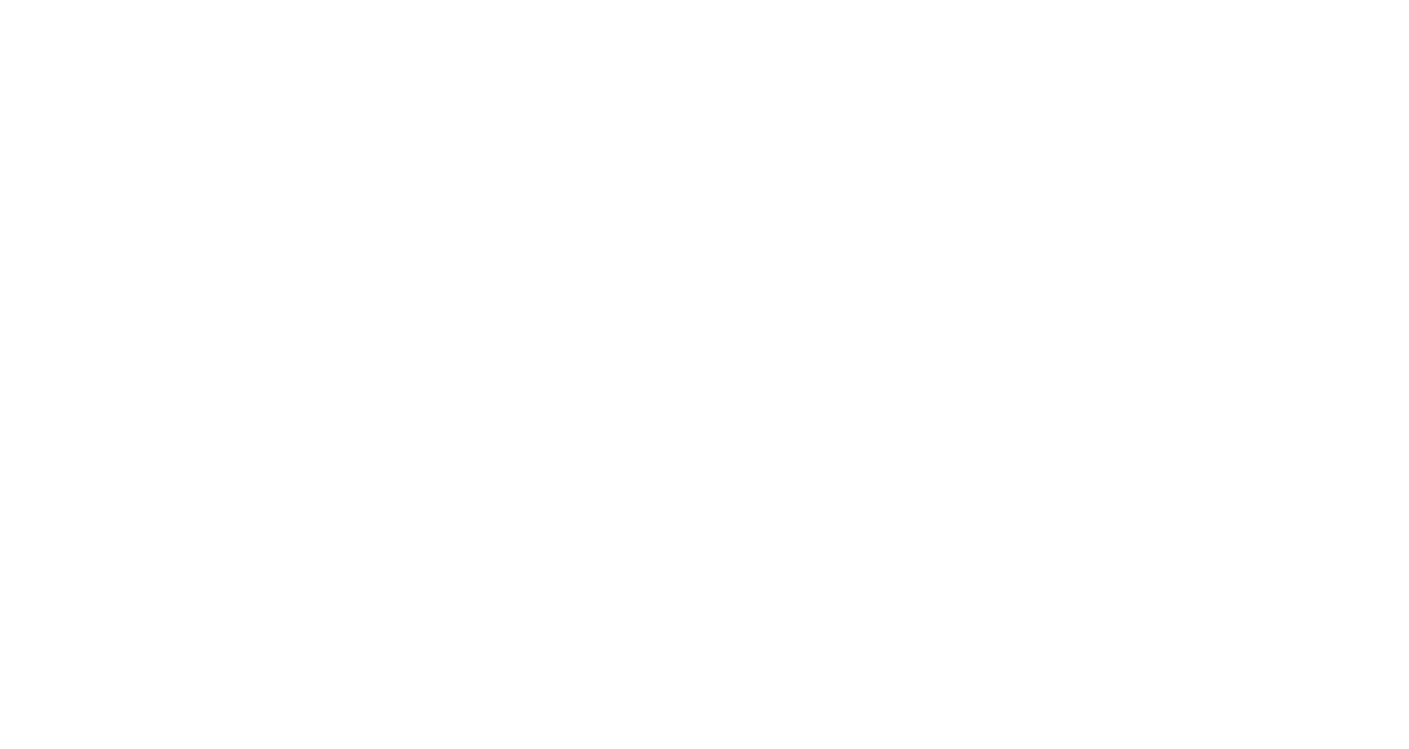
select select "percentage"
